Goal: Task Accomplishment & Management: Manage account settings

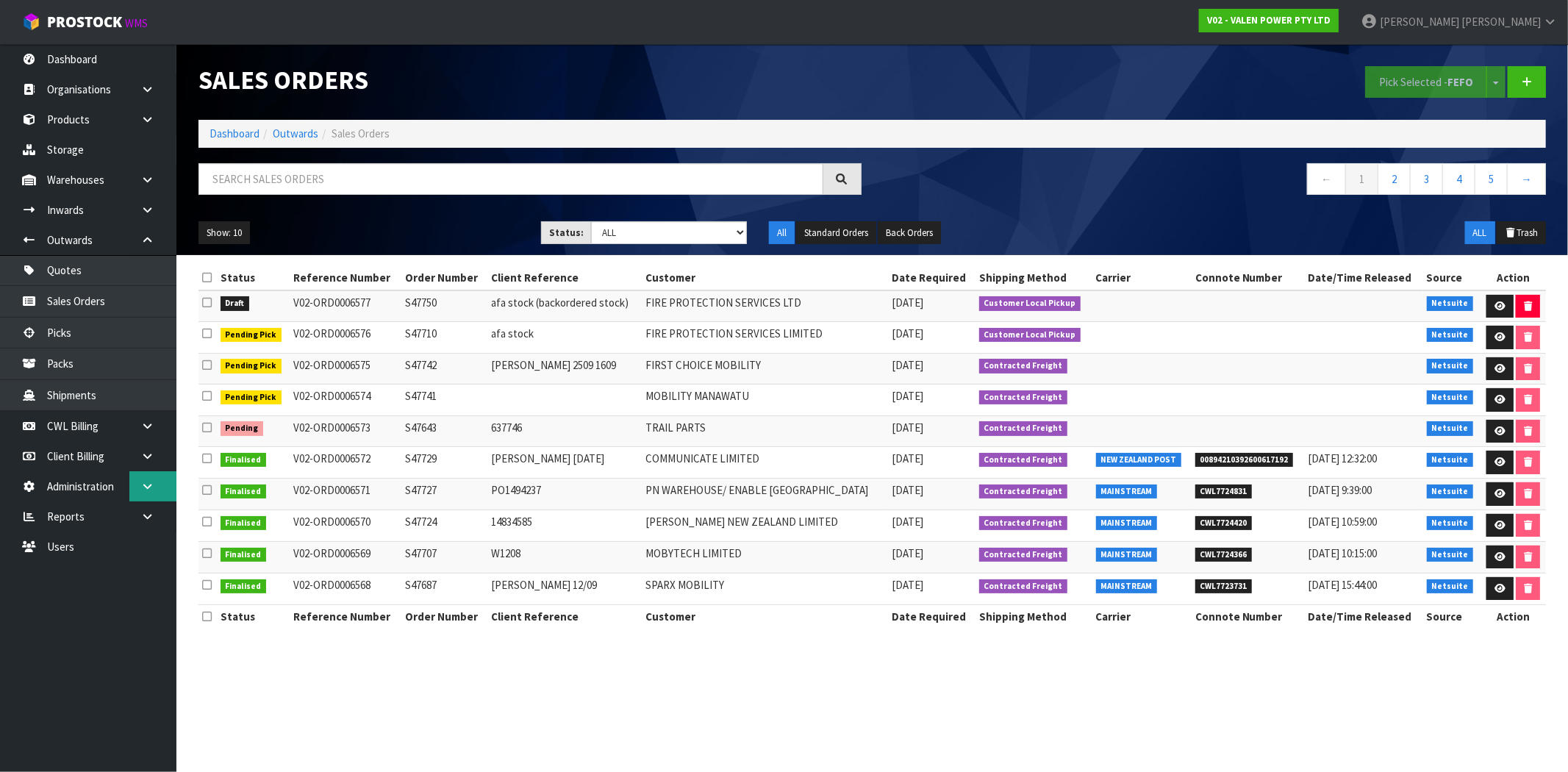
click at [145, 482] on icon at bounding box center [147, 486] width 14 height 11
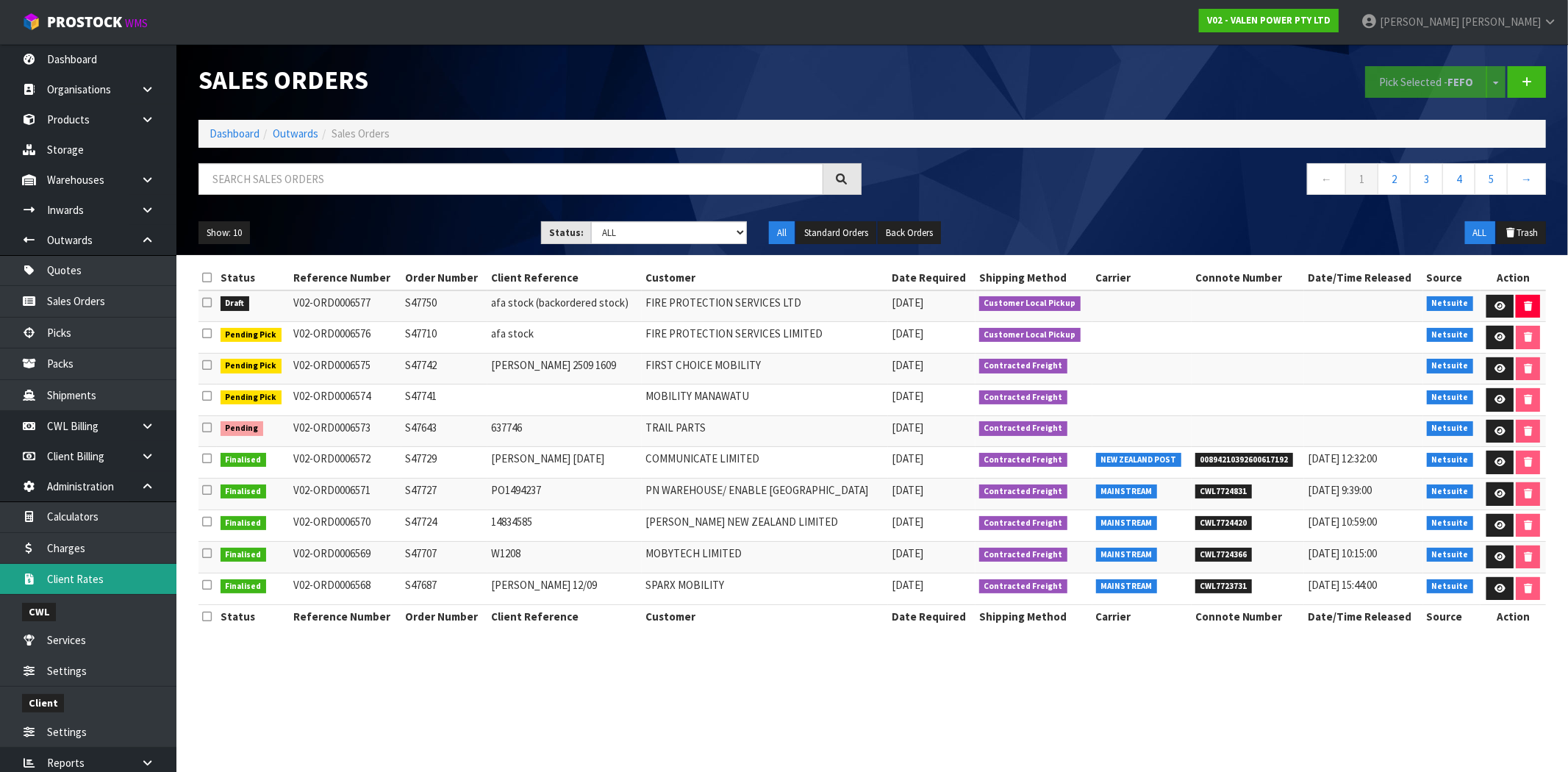
click at [99, 580] on link "Client Rates" at bounding box center [88, 579] width 176 height 30
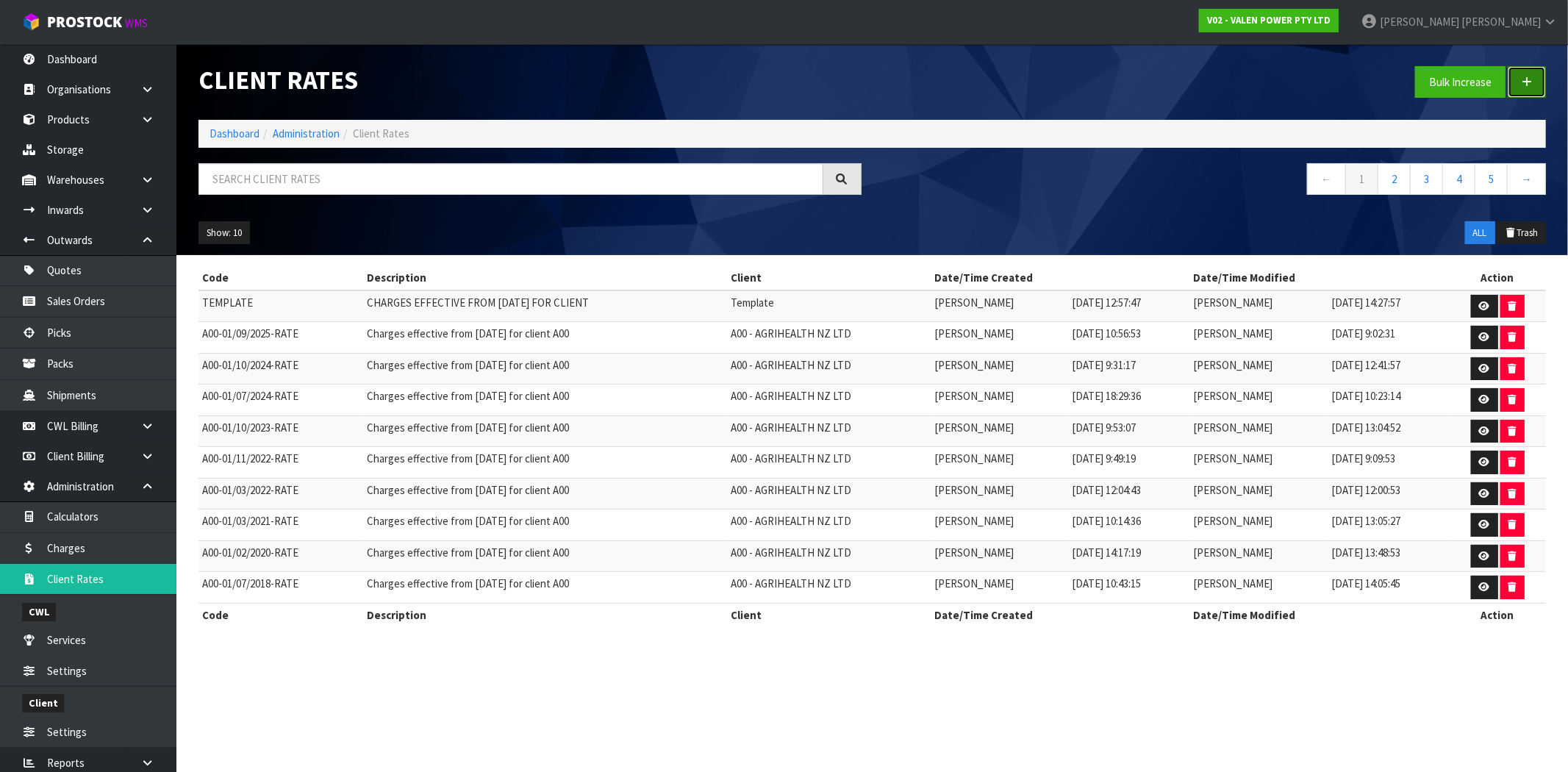
click at [1529, 84] on icon at bounding box center [1527, 82] width 10 height 11
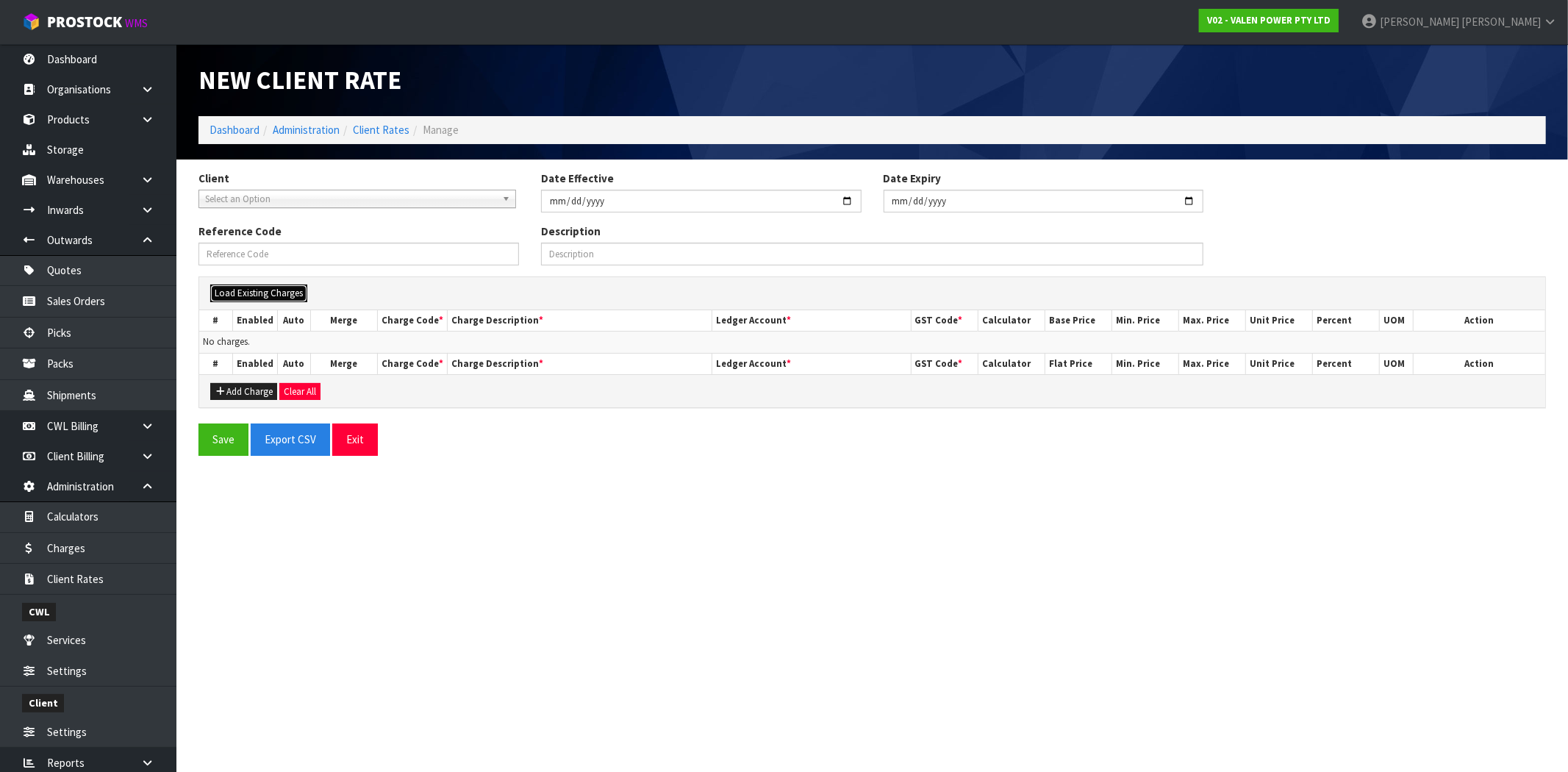
click at [275, 294] on button "Load Existing Charges" at bounding box center [258, 293] width 97 height 17
click at [300, 295] on span "Select an Option" at bounding box center [361, 294] width 288 height 17
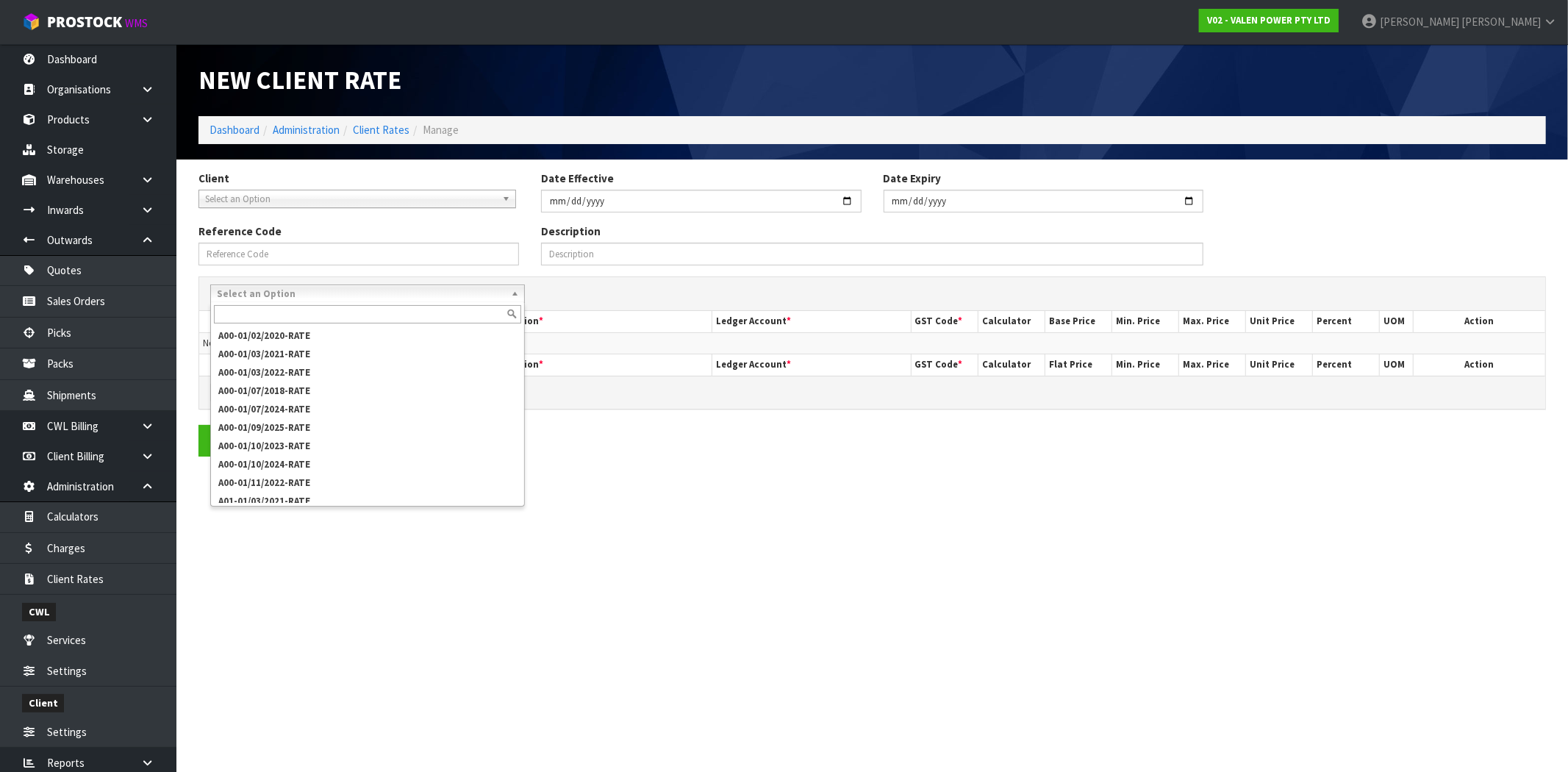
click at [333, 313] on input "text" at bounding box center [367, 314] width 308 height 18
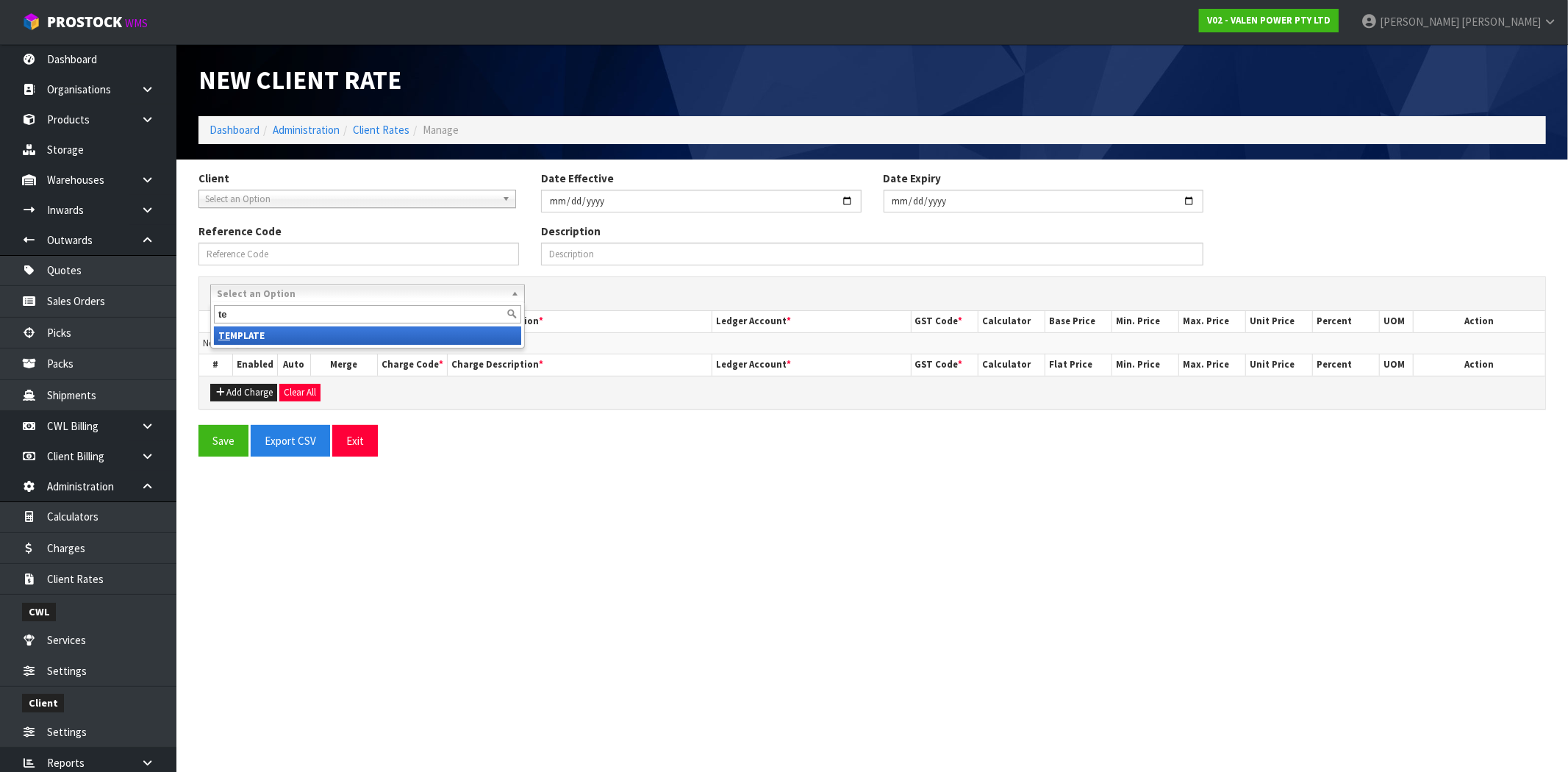
type input "t"
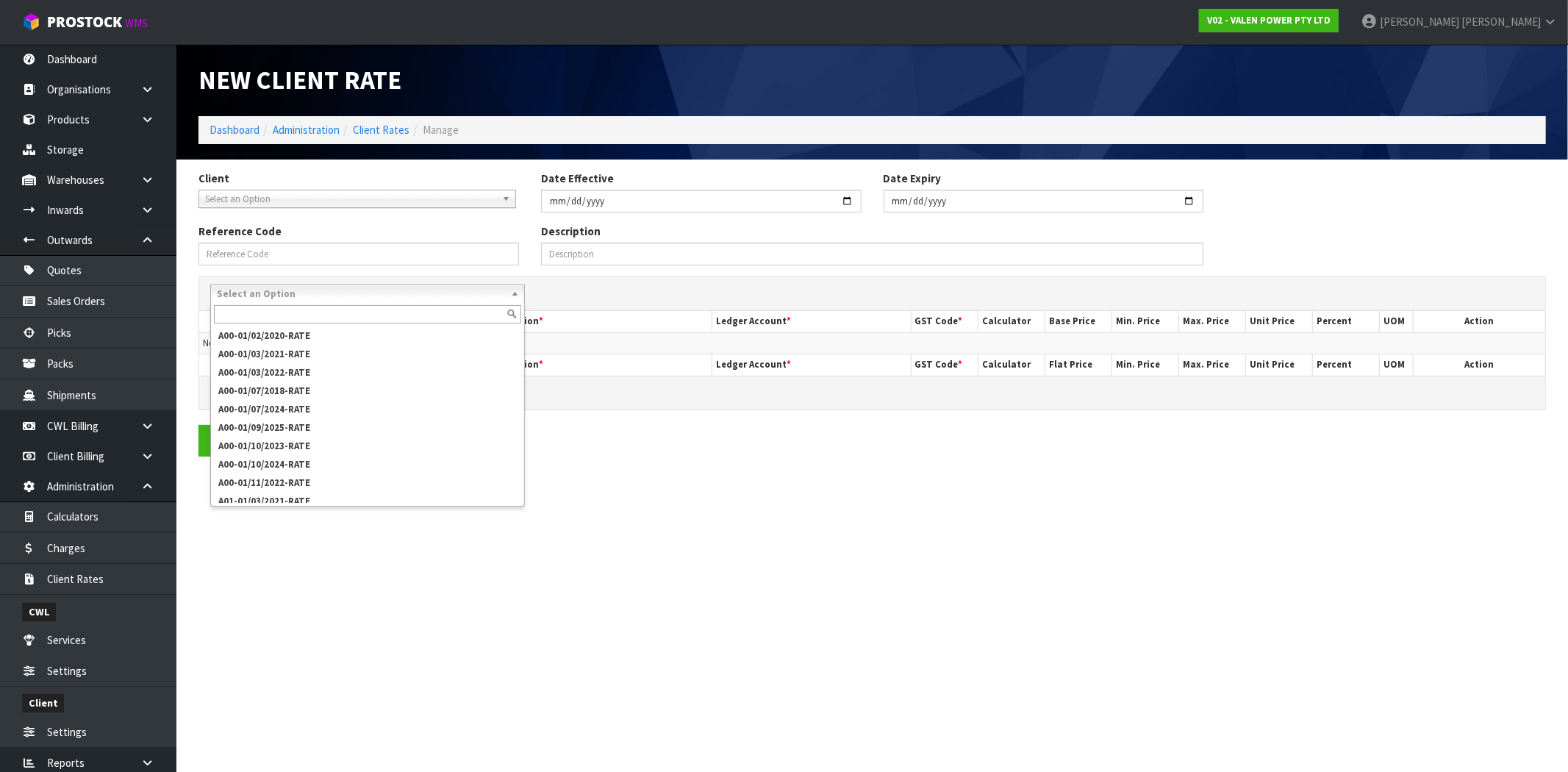
click at [698, 444] on div "Save Export CSV Exit" at bounding box center [872, 441] width 1369 height 31
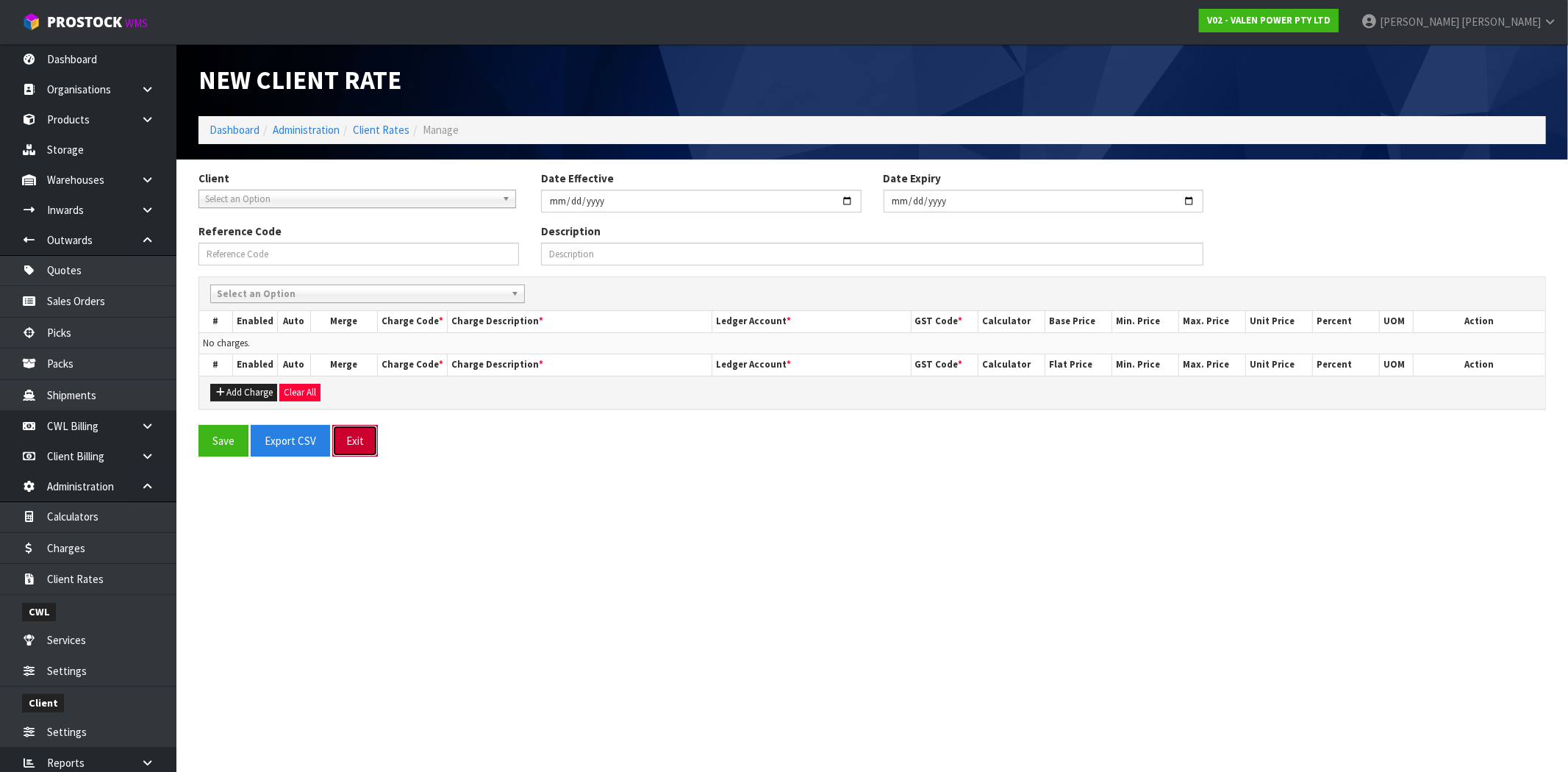
click at [361, 443] on button "Exit" at bounding box center [355, 441] width 45 height 31
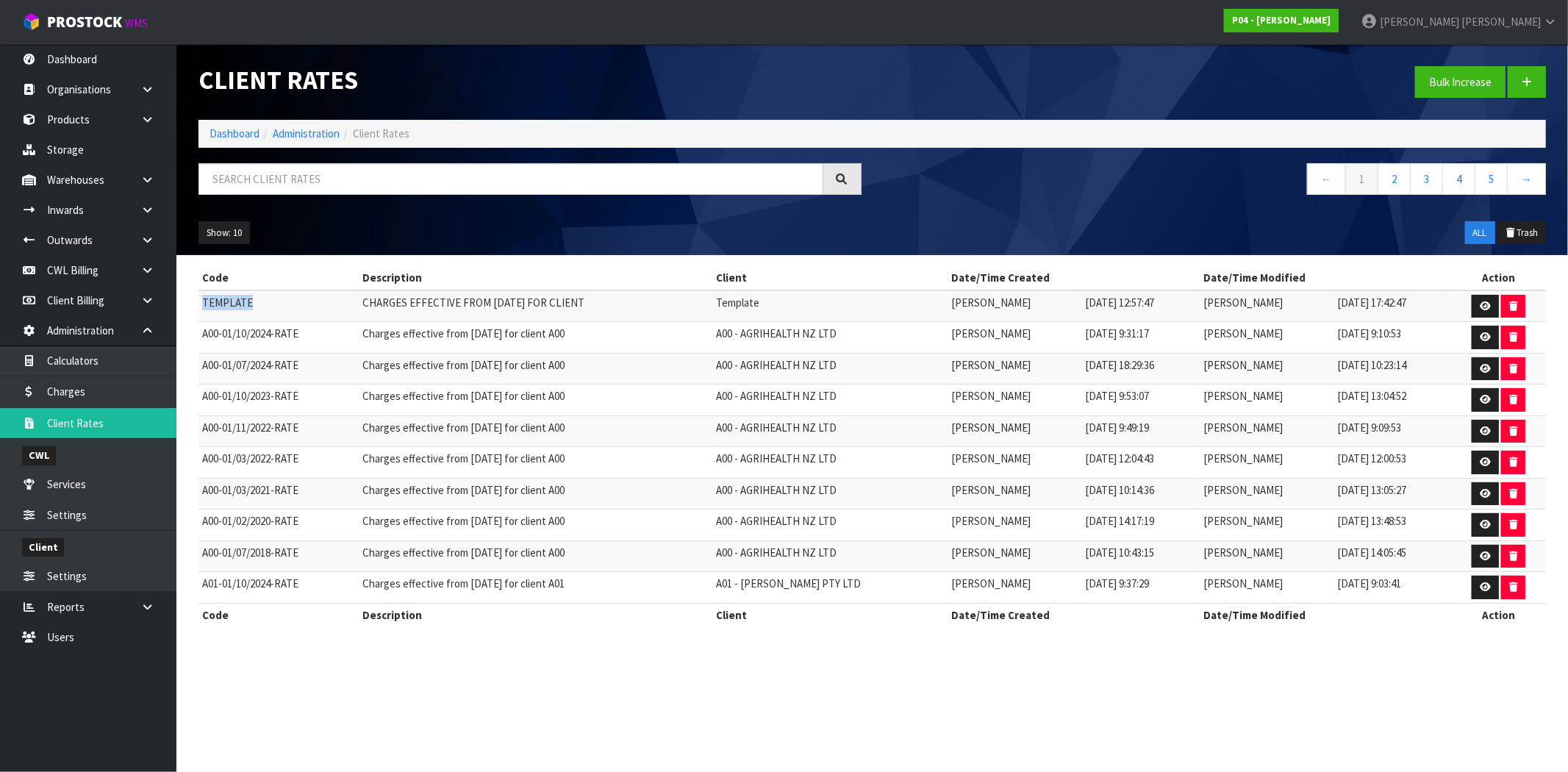
drag, startPoint x: 255, startPoint y: 303, endPoint x: 199, endPoint y: 303, distance: 56.0
click at [199, 303] on td "TEMPLATE" at bounding box center [279, 306] width 160 height 31
click at [393, 302] on td "CHARGES EFFECTIVE FROM [DATE] FOR CLIENT" at bounding box center [536, 306] width 355 height 31
drag, startPoint x: 257, startPoint y: 305, endPoint x: 189, endPoint y: 307, distance: 68.0
click at [189, 307] on div "Code Description Client Date/Time Created Date/Time Modified Action TEMPLATE CH…" at bounding box center [872, 453] width 1369 height 376
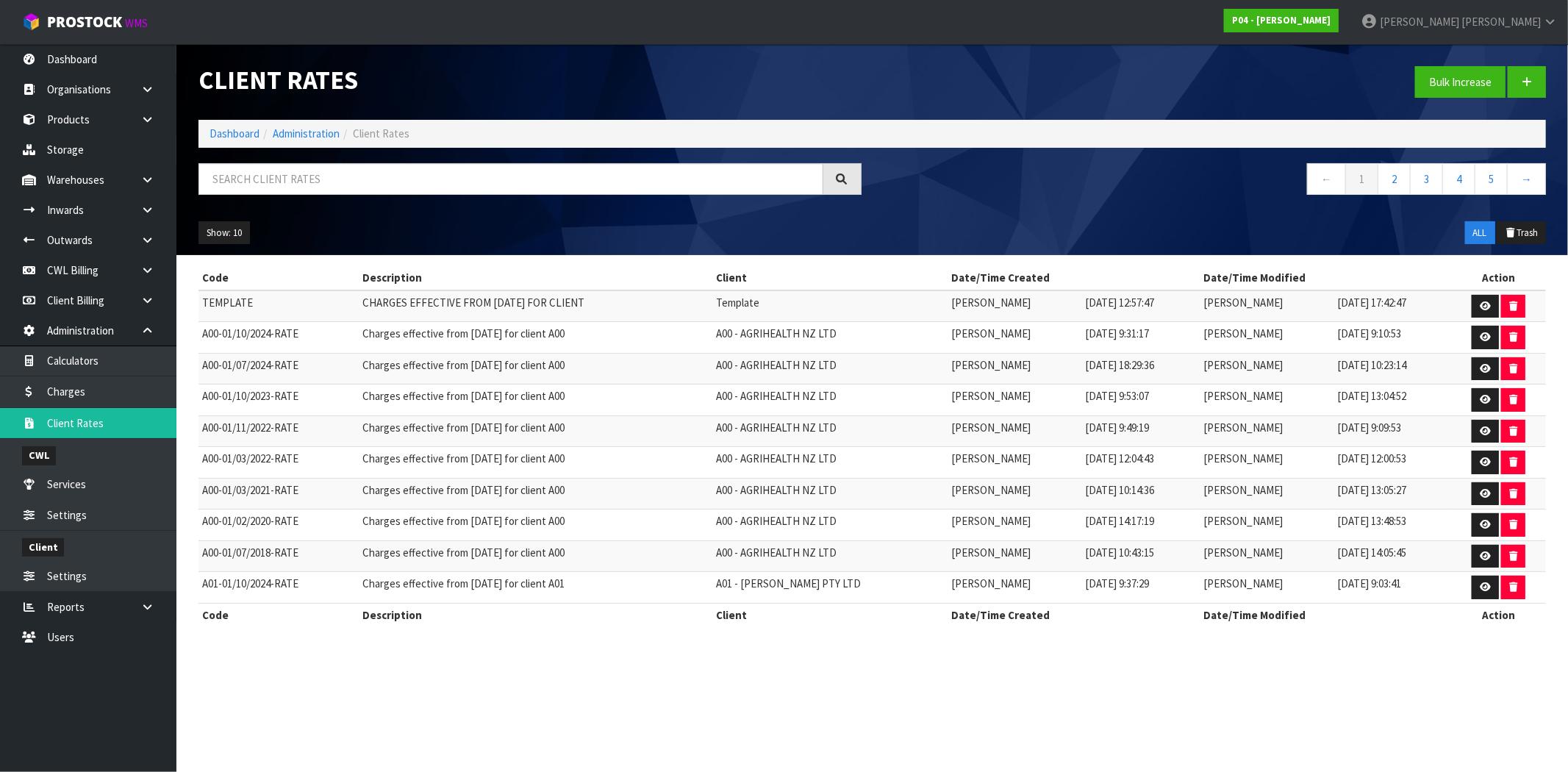
click at [420, 348] on td "Charges effective from [DATE] for client A00" at bounding box center [536, 337] width 355 height 31
